Goal: Information Seeking & Learning: Check status

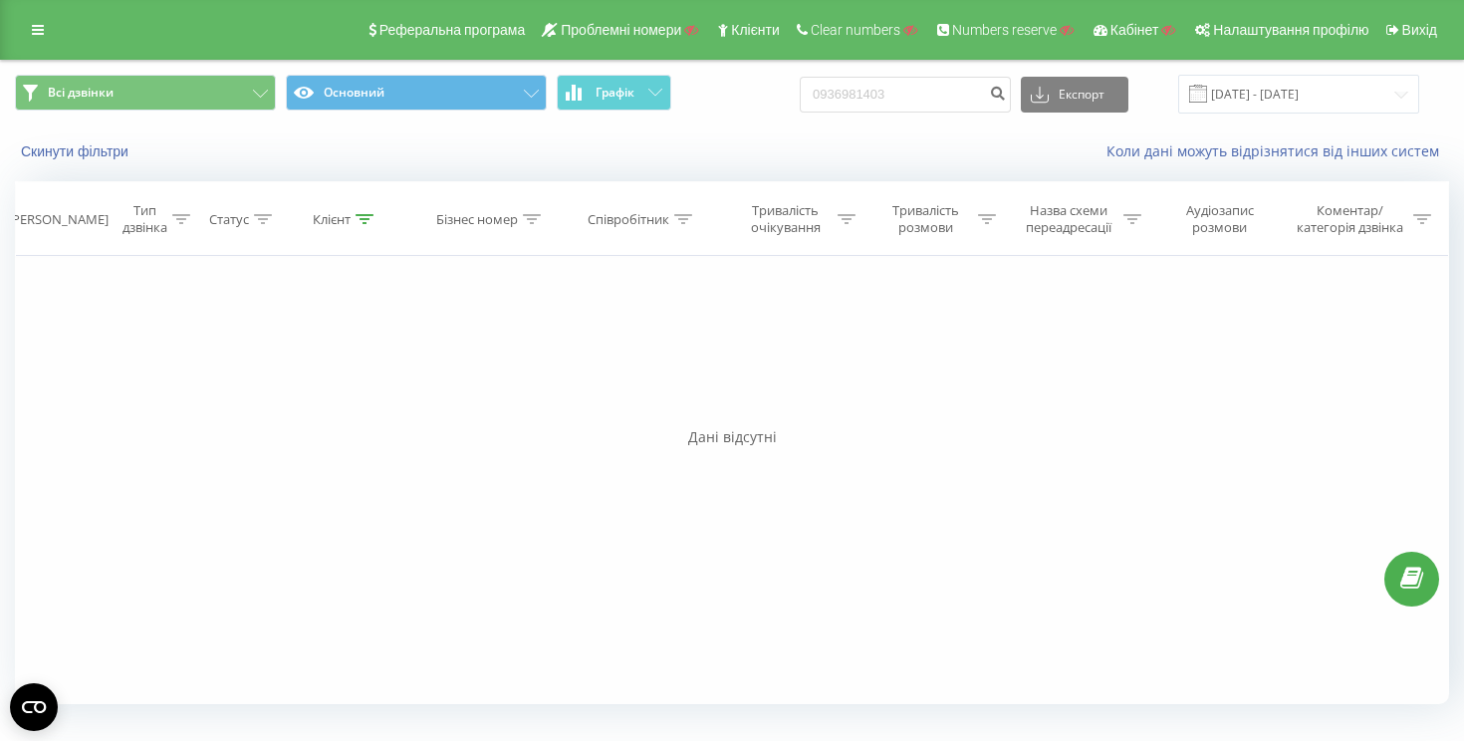
click at [958, 106] on input "0936981403" at bounding box center [905, 95] width 211 height 36
